Goal: Find specific page/section: Find specific page/section

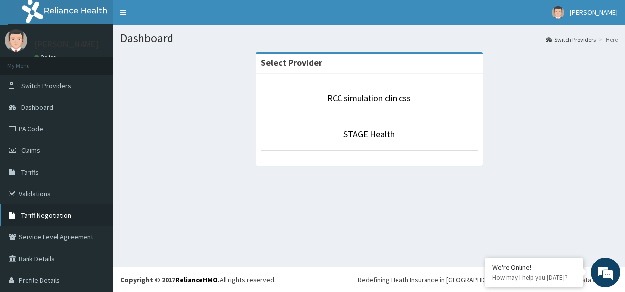
scroll to position [26, 0]
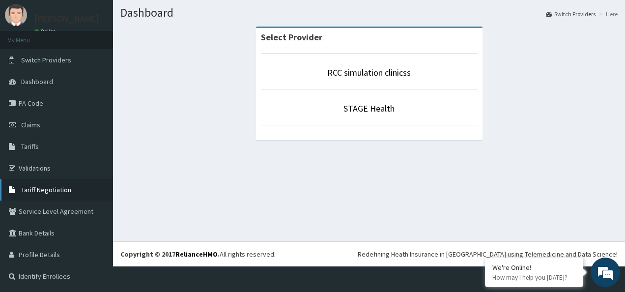
click at [65, 183] on link "Tariff Negotiation" at bounding box center [56, 190] width 113 height 22
click at [338, 75] on link "RCC simulation clinicss" at bounding box center [369, 72] width 84 height 11
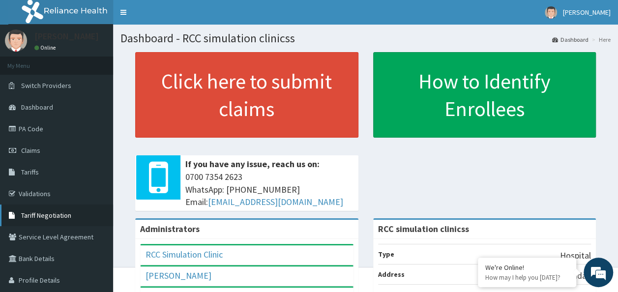
click at [72, 209] on link "Tariff Negotiation" at bounding box center [56, 216] width 113 height 22
